Goal: Book appointment/travel/reservation

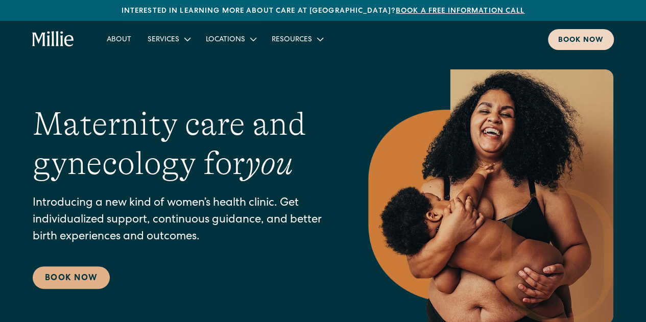
click at [589, 43] on div "Book now" at bounding box center [580, 40] width 45 height 11
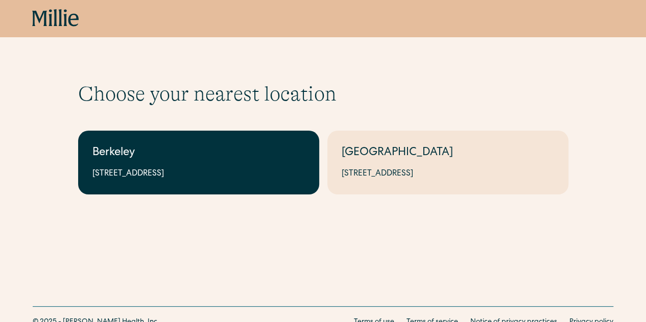
click at [129, 166] on link "Berkeley 2999 Regent St, Suite 524, Berkeley, CA 94705" at bounding box center [198, 163] width 241 height 64
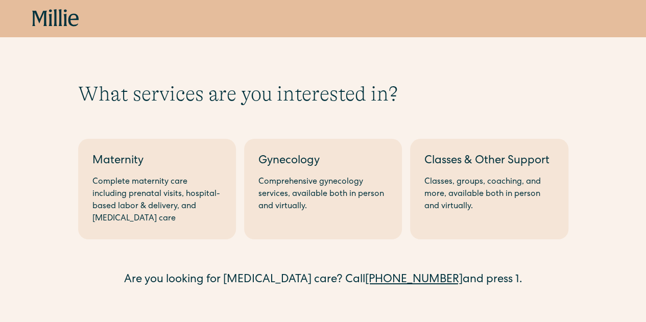
click at [129, 166] on div "Maternity" at bounding box center [156, 161] width 129 height 17
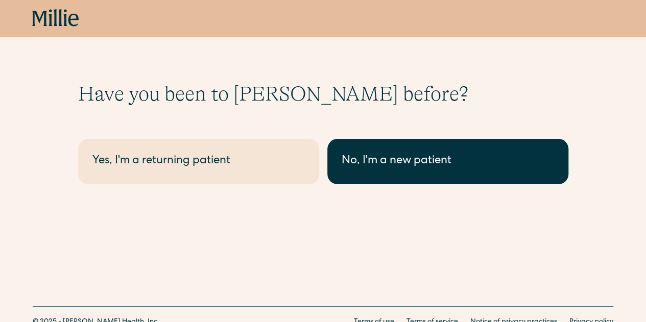
click at [373, 160] on div "No, I'm a new patient" at bounding box center [448, 161] width 212 height 17
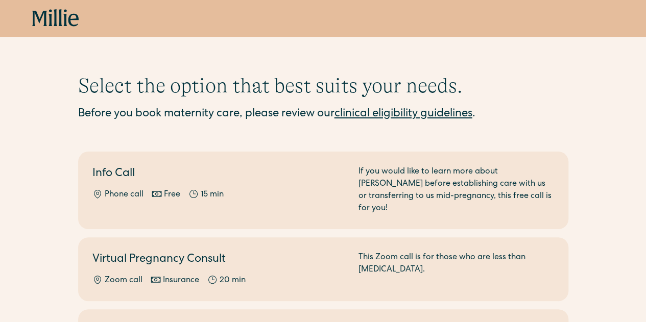
scroll to position [9, 0]
click at [371, 114] on link "clinical eligibility guidelines" at bounding box center [403, 113] width 138 height 11
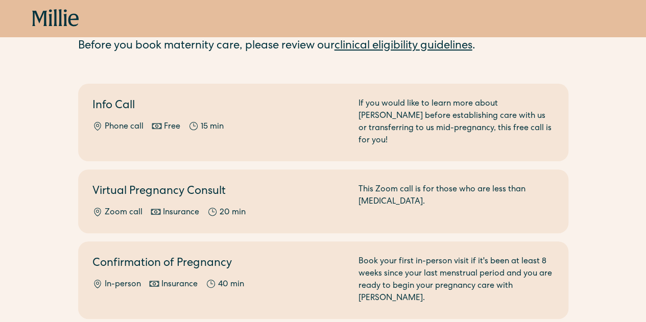
scroll to position [77, 0]
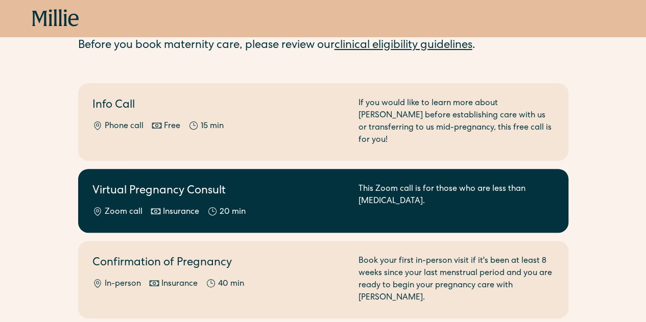
click at [259, 206] on div "Zoom call Insurance 20 min" at bounding box center [219, 212] width 254 height 12
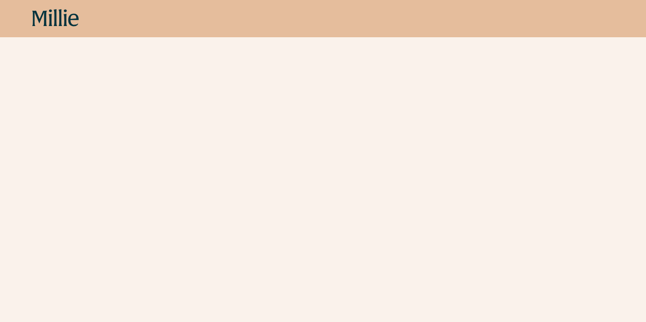
scroll to position [1485, 0]
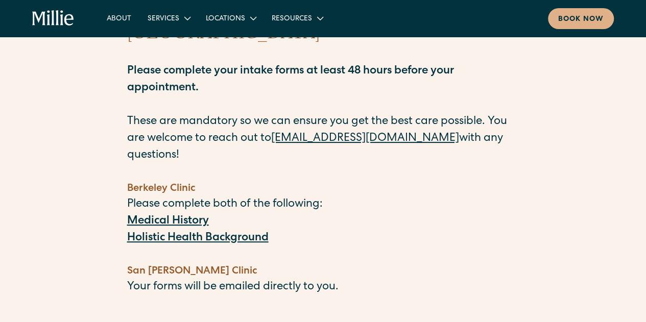
scroll to position [106, 0]
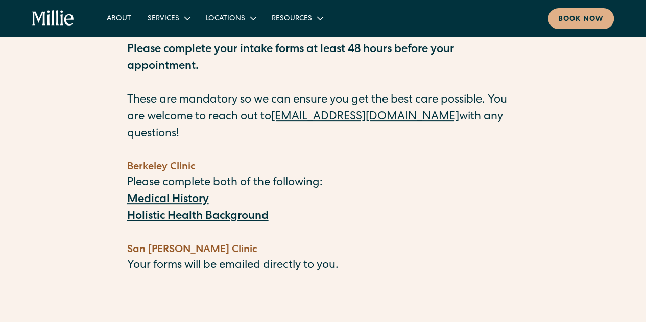
click at [190, 195] on strong "Medical History" at bounding box center [168, 200] width 82 height 11
click at [180, 211] on strong "Holistic Health Background" at bounding box center [197, 216] width 141 height 11
